Goal: Find specific page/section

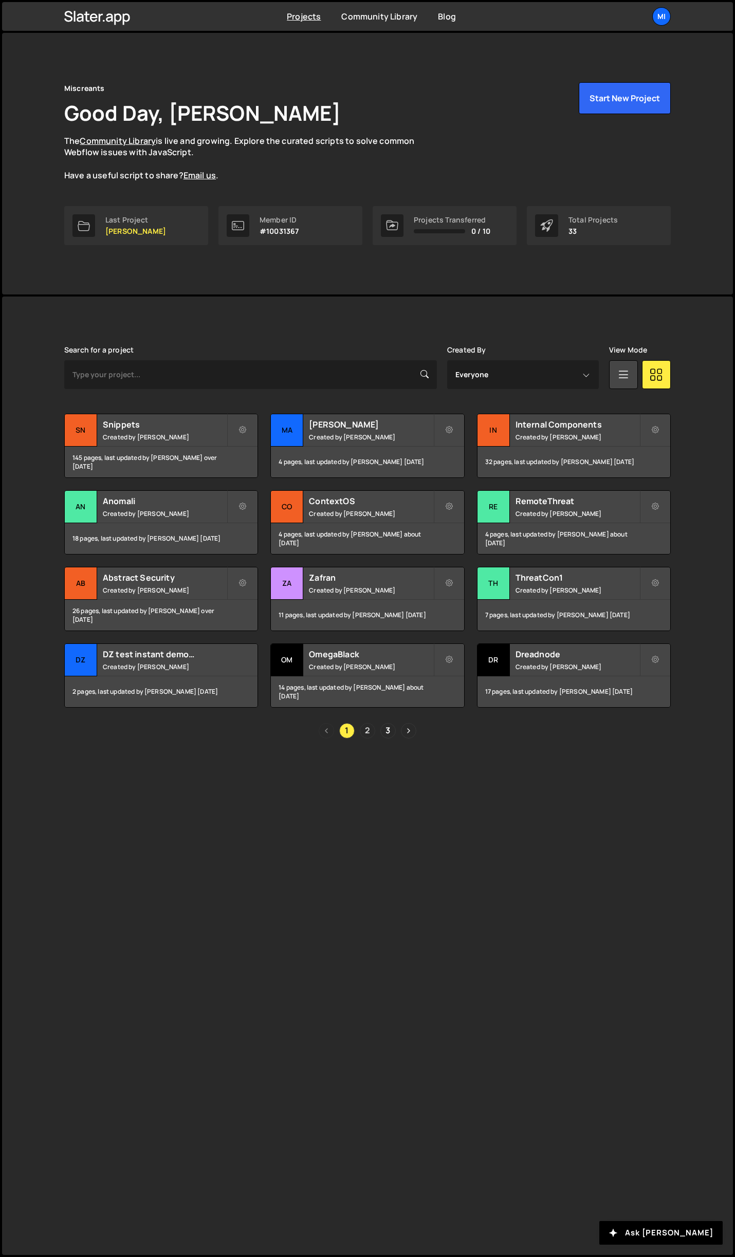
click at [364, 730] on link "2" at bounding box center [367, 730] width 15 height 15
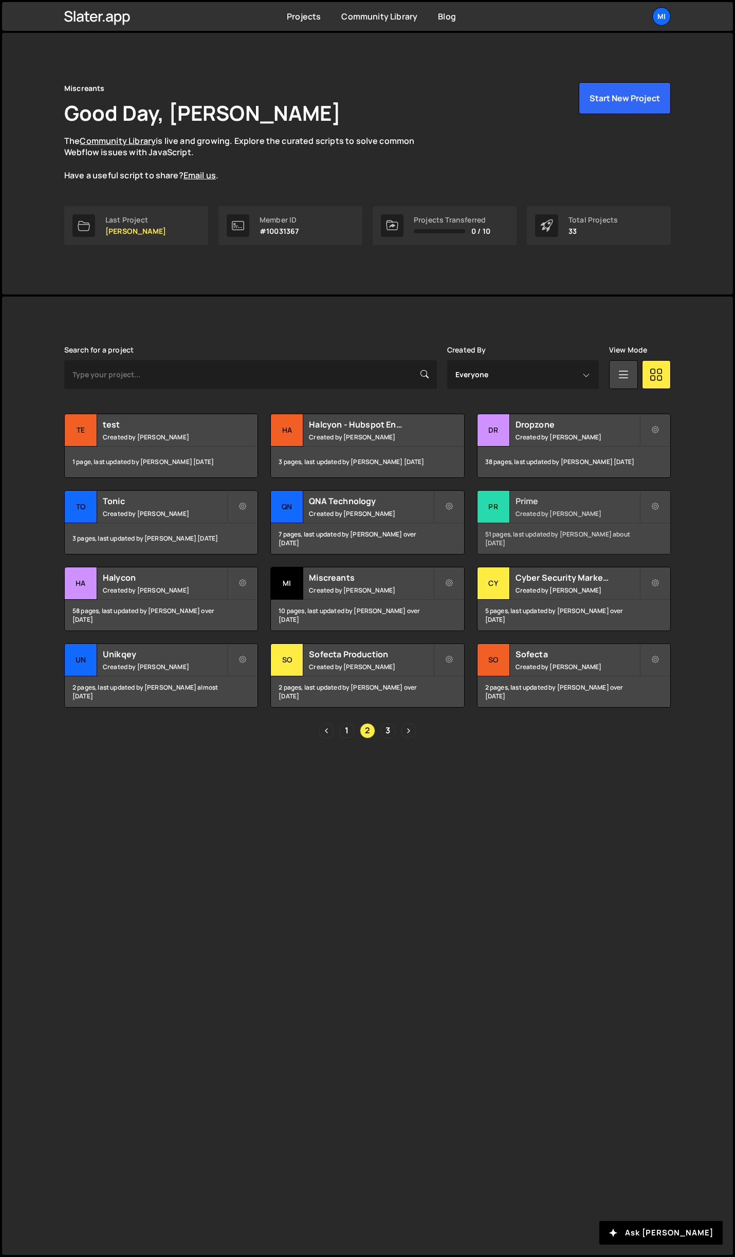
click at [621, 503] on h2 "Prime" at bounding box center [577, 500] width 124 height 11
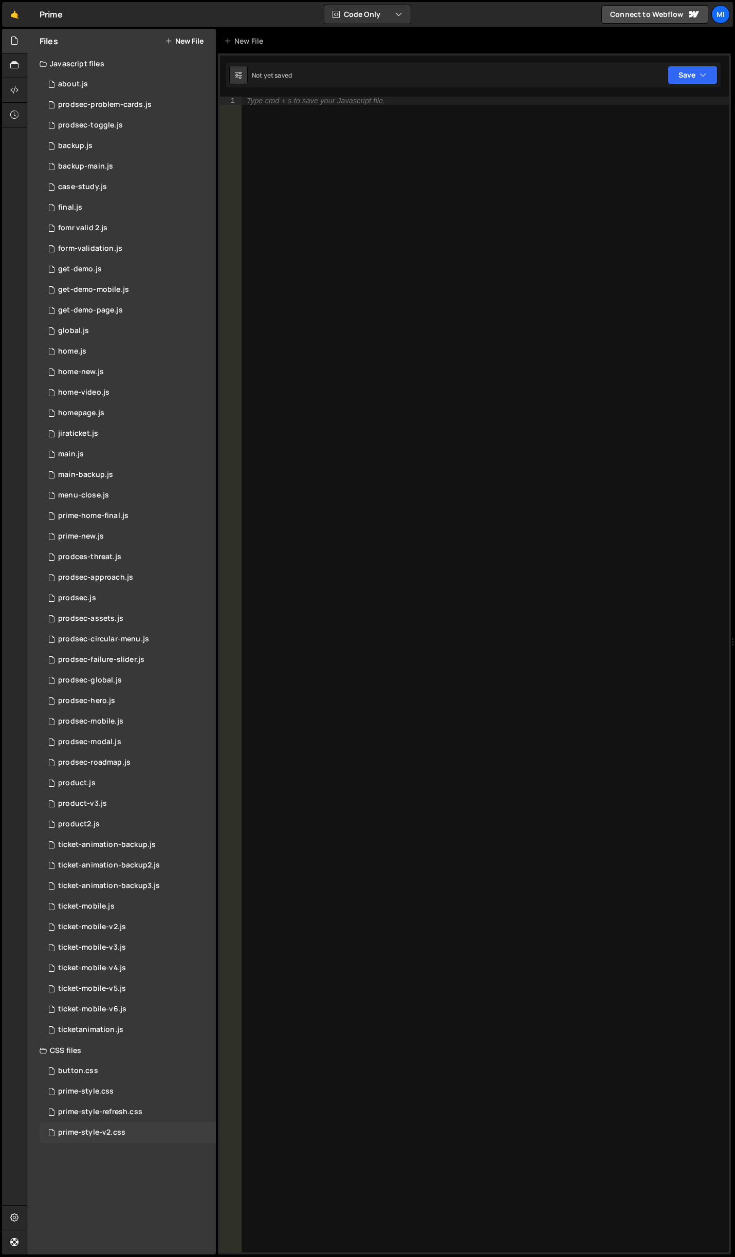
click at [125, 1132] on div "prime-style-v2.css 0" at bounding box center [128, 1132] width 176 height 21
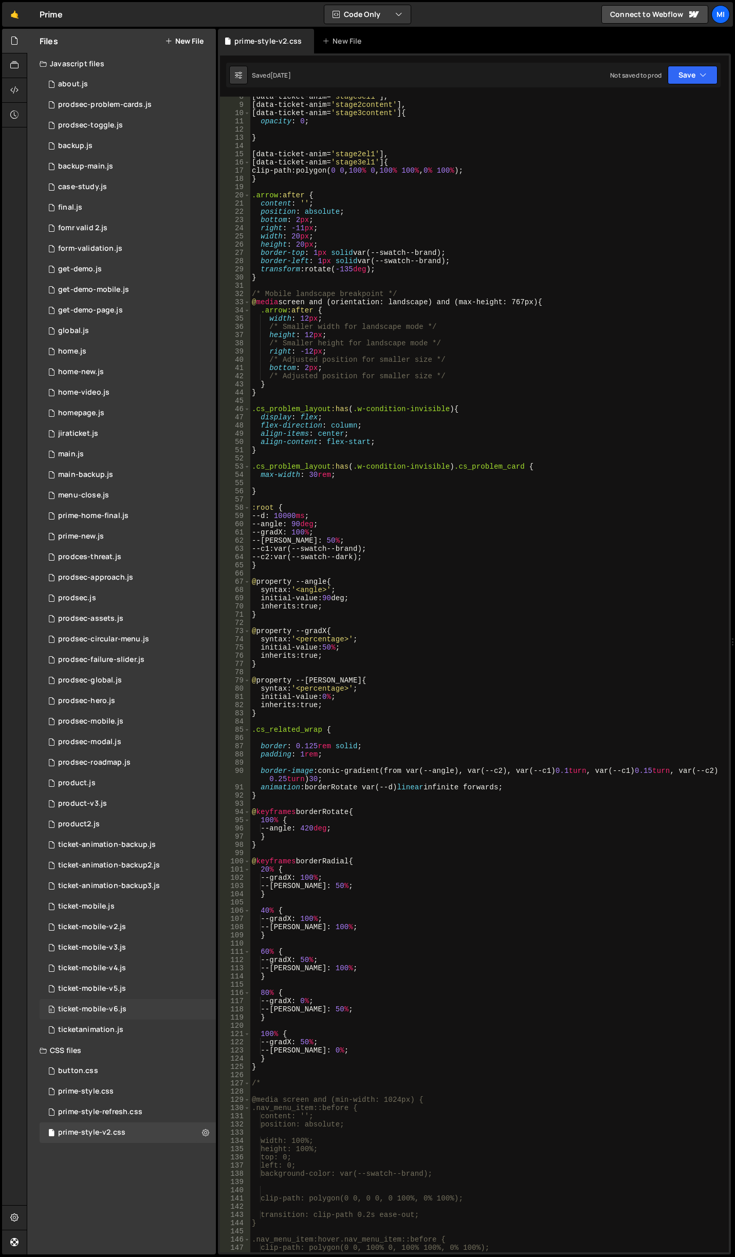
scroll to position [185, 0]
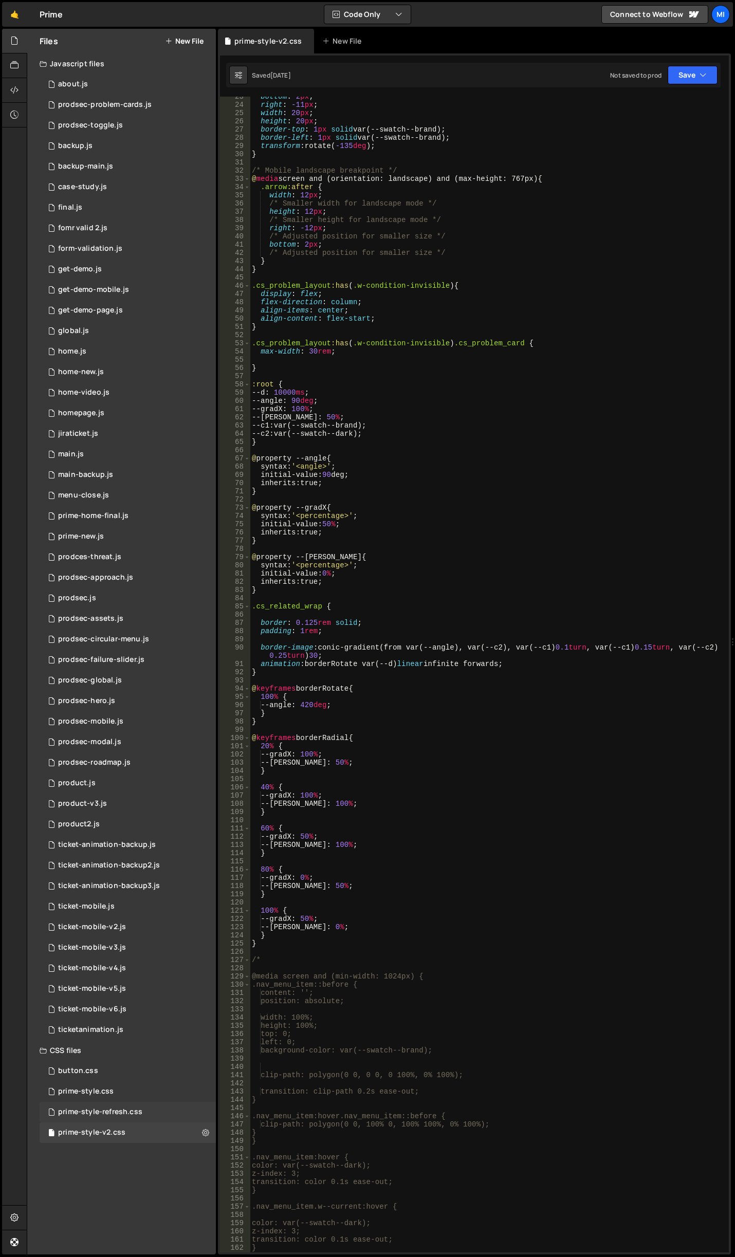
click at [136, 1106] on div "prime-style-refresh.css 0" at bounding box center [128, 1112] width 176 height 21
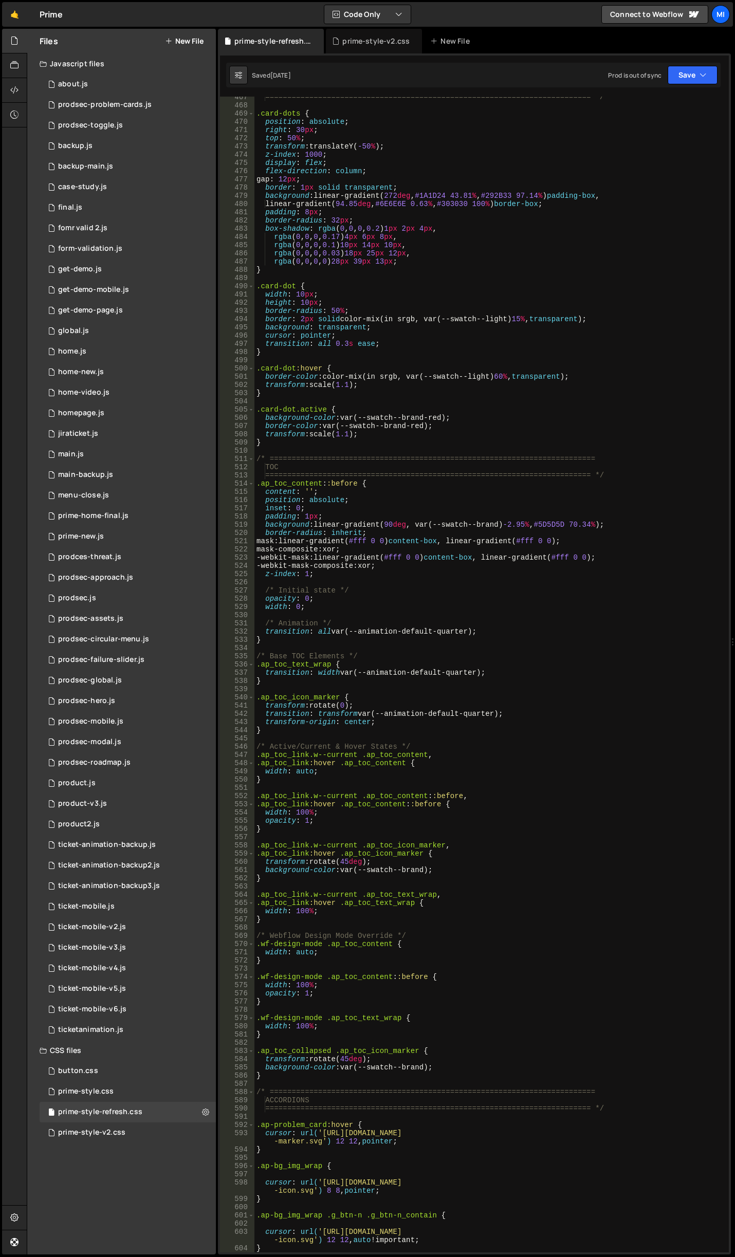
scroll to position [3950, 0]
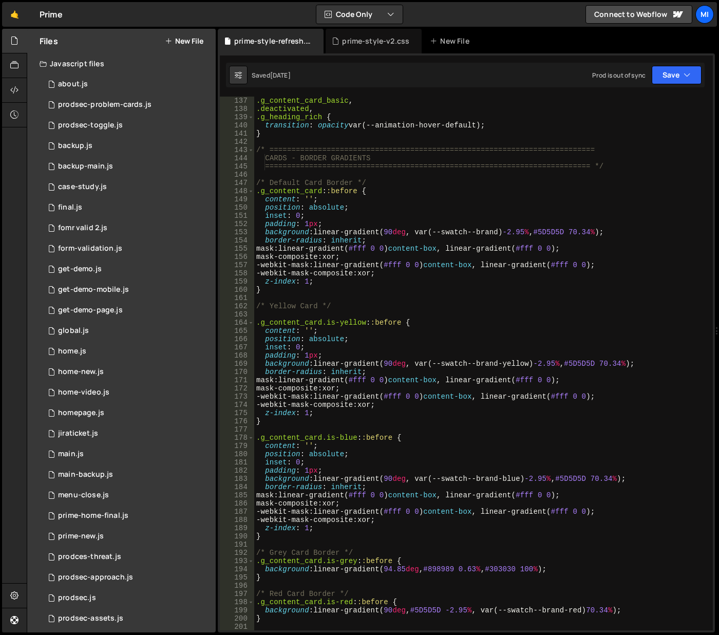
scroll to position [1233, 0]
